Goal: Information Seeking & Learning: Learn about a topic

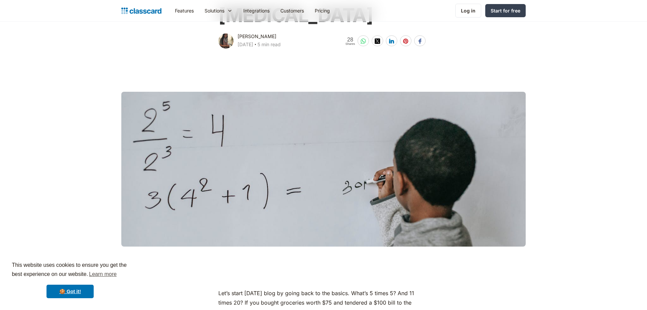
scroll to position [103, 0]
click at [72, 292] on link "🍪 Got it!" at bounding box center [70, 291] width 47 height 13
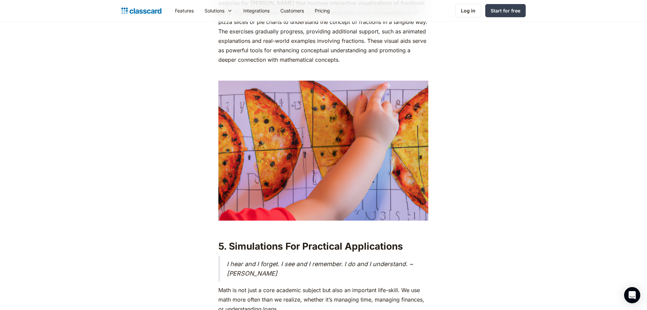
scroll to position [2991, 0]
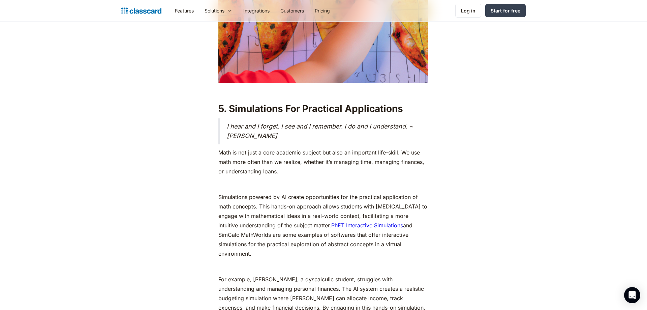
click at [258, 242] on p "Simulations powered by AI create opportunities for the practical application of…" at bounding box center [323, 225] width 210 height 66
drag, startPoint x: 259, startPoint y: 244, endPoint x: 216, endPoint y: 189, distance: 70.1
copy p "Simulations powered by AI create opportunities for the practical application of…"
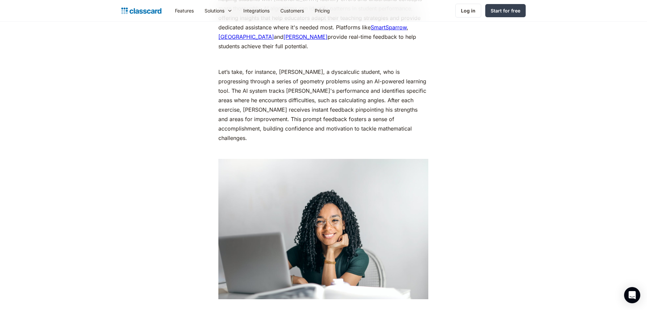
scroll to position [2579, 0]
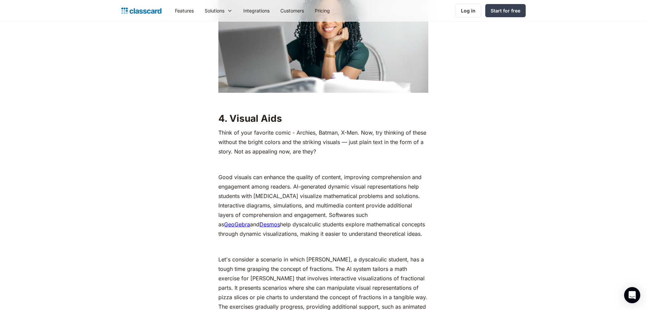
click at [219, 172] on p "Good visuals can enhance the quality of content, improving comprehension and en…" at bounding box center [323, 205] width 210 height 66
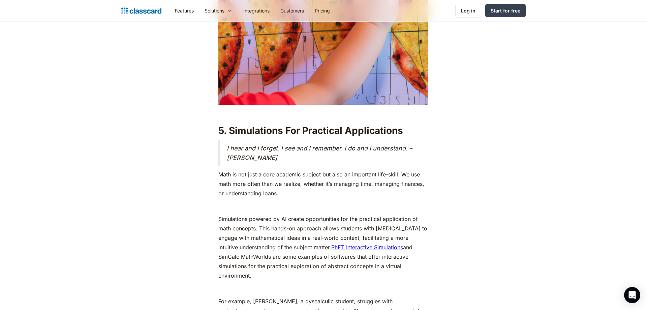
scroll to position [2957, 0]
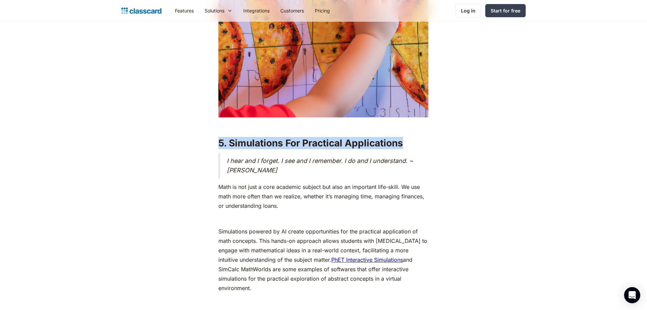
drag, startPoint x: 415, startPoint y: 133, endPoint x: 220, endPoint y: 134, distance: 195.5
click at [220, 137] on h2 "5. Simulations For Practical Applications" at bounding box center [323, 143] width 210 height 12
copy strong "5. Simulations For Practical Applications"
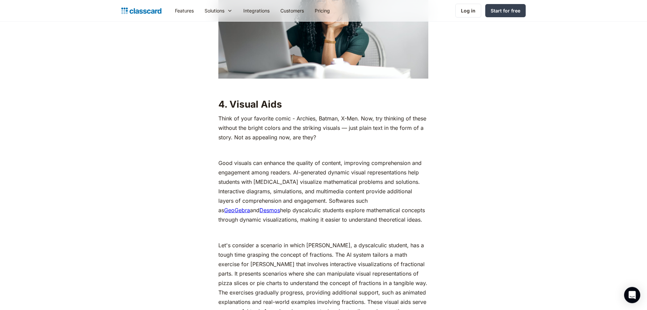
scroll to position [2579, 0]
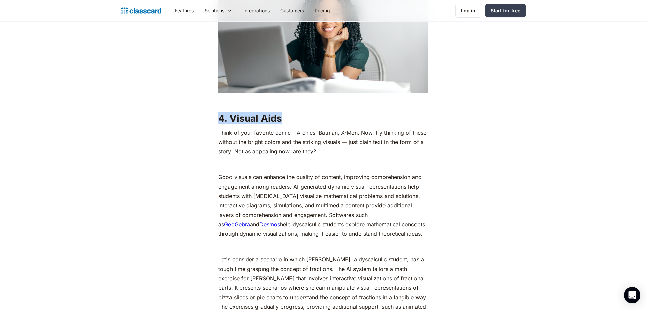
drag, startPoint x: 290, startPoint y: 110, endPoint x: 219, endPoint y: 106, distance: 70.6
click at [219, 112] on h2 "4. Visual Aids" at bounding box center [323, 118] width 210 height 12
copy strong "4. Visual Aids"
click at [224, 172] on p "Good visuals can enhance the quality of content, improving comprehension and en…" at bounding box center [323, 205] width 210 height 66
drag, startPoint x: 409, startPoint y: 225, endPoint x: 220, endPoint y: 165, distance: 197.7
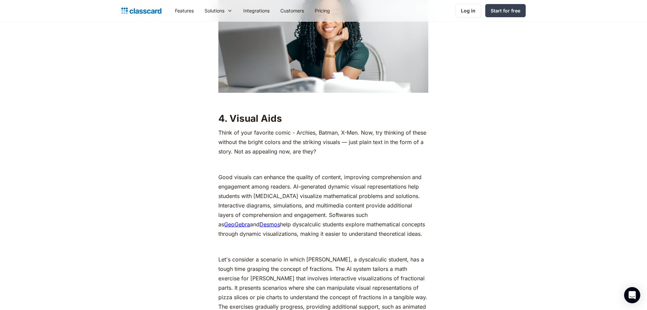
click at [220, 172] on p "Good visuals can enhance the quality of content, improving comprehension and en…" at bounding box center [323, 205] width 210 height 66
copy p "Good visuals can enhance the quality of content, improving comprehension and en…"
drag, startPoint x: 288, startPoint y: 110, endPoint x: 219, endPoint y: 110, distance: 68.8
click at [219, 112] on h2 "4. Visual Aids" at bounding box center [323, 118] width 210 height 12
copy strong "4. Visual Aids"
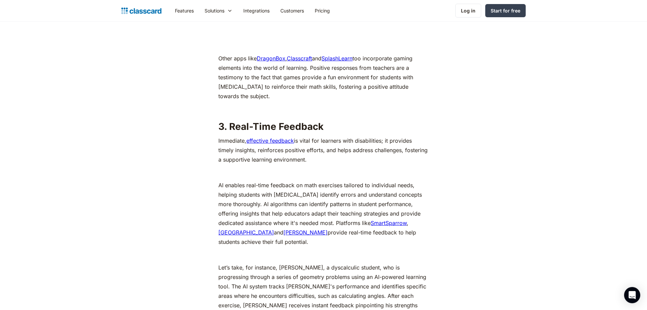
scroll to position [2201, 0]
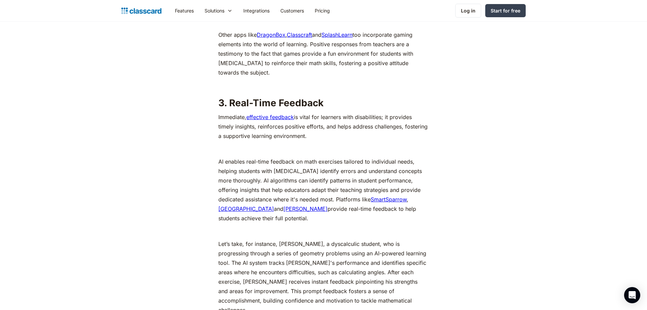
drag, startPoint x: 219, startPoint y: 161, endPoint x: 280, endPoint y: 220, distance: 84.6
click at [280, 220] on p "AI enables real-time feedback on math exercises tailored to individual needs, h…" at bounding box center [323, 190] width 210 height 66
copy p "AI enables real-time feedback on math exercises tailored to individual needs, h…"
drag, startPoint x: 333, startPoint y: 109, endPoint x: 329, endPoint y: 107, distance: 4.9
click at [329, 107] on h2 "3. Real-Time Feedback" at bounding box center [323, 103] width 210 height 12
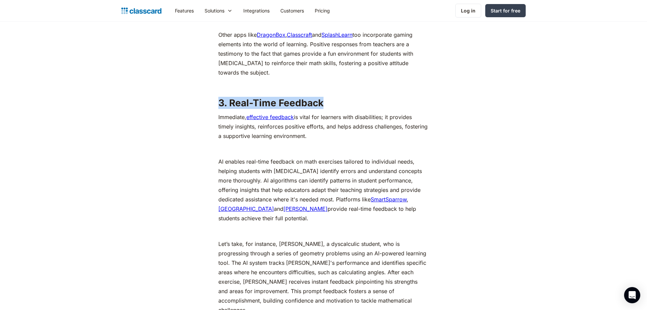
drag, startPoint x: 333, startPoint y: 102, endPoint x: 217, endPoint y: 102, distance: 116.6
copy strong "3. Real-Time Feedback"
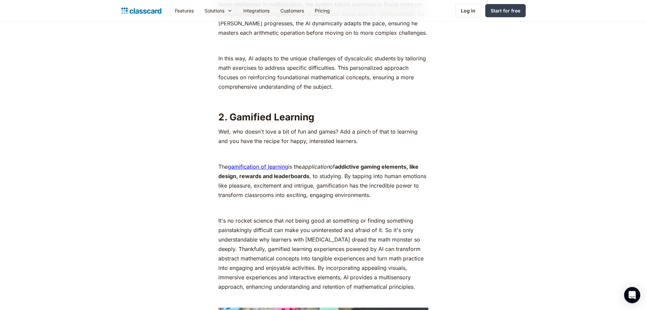
scroll to position [1513, 0]
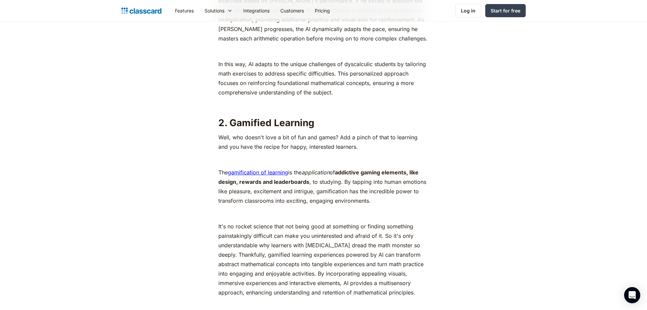
drag, startPoint x: 218, startPoint y: 171, endPoint x: 379, endPoint y: 201, distance: 163.2
copy p "The gamification of learning is the application of addictive gaming elements, l…"
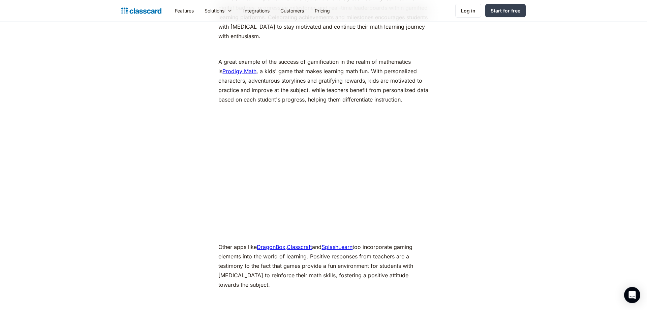
scroll to position [1960, 0]
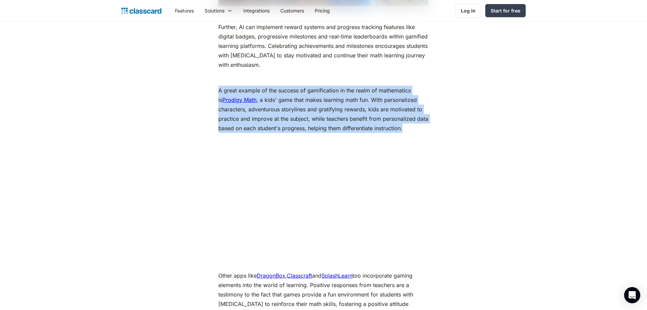
drag, startPoint x: 218, startPoint y: 89, endPoint x: 406, endPoint y: 133, distance: 193.5
click at [406, 133] on div "Let’s start [DATE] blog by going back to the basics. What’s 5 times 5? And 11 t…" at bounding box center [323, 94] width 214 height 3327
copy p "A great example of the success of gamification in the realm of mathematics is P…"
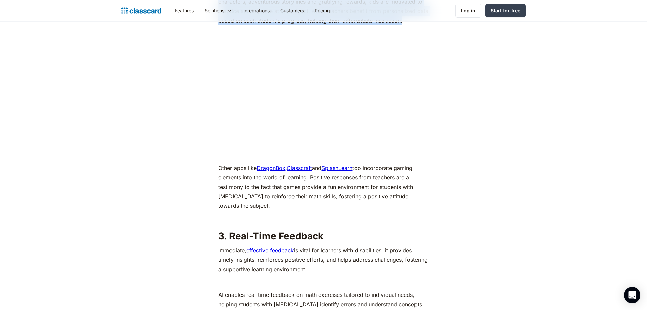
scroll to position [2097, 0]
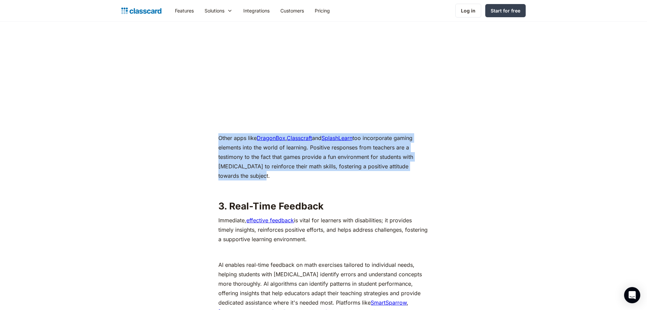
drag, startPoint x: 239, startPoint y: 173, endPoint x: 218, endPoint y: 138, distance: 41.1
copy p "Other apps like DragonBox , Classcraft and SplashLearn too incorporate gaming e…"
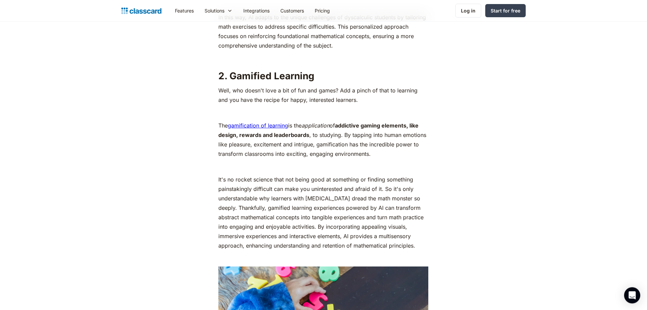
scroll to position [1513, 0]
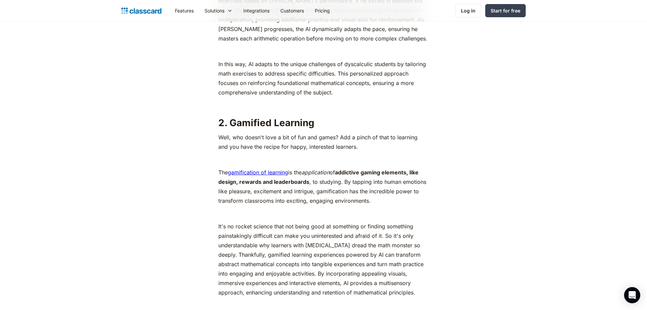
drag, startPoint x: 320, startPoint y: 126, endPoint x: 214, endPoint y: 122, distance: 105.9
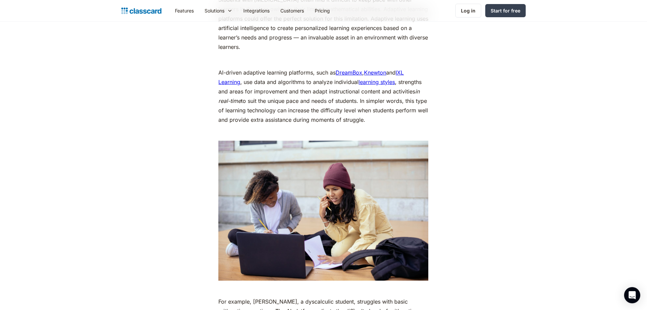
scroll to position [1100, 0]
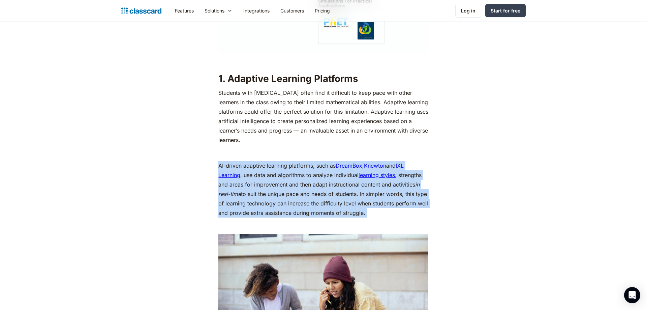
drag, startPoint x: 219, startPoint y: 167, endPoint x: 409, endPoint y: 223, distance: 197.4
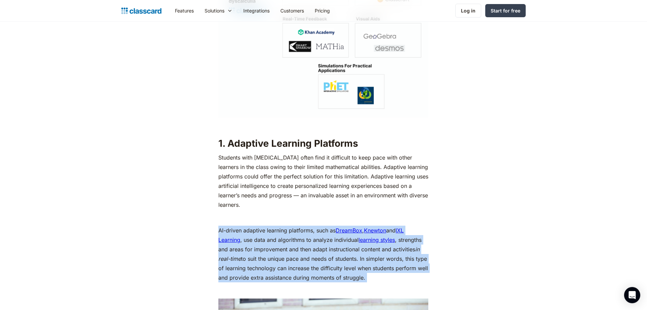
scroll to position [1032, 0]
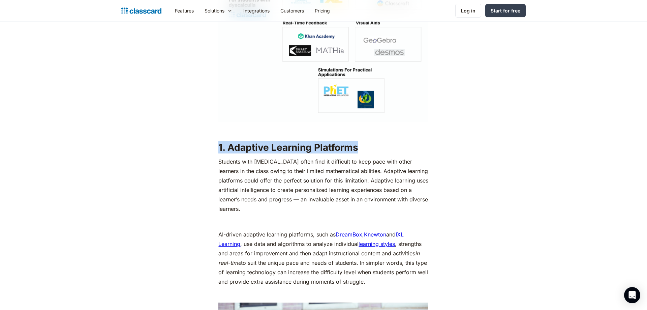
drag, startPoint x: 357, startPoint y: 147, endPoint x: 217, endPoint y: 144, distance: 139.9
